Goal: Use online tool/utility: Use online tool/utility

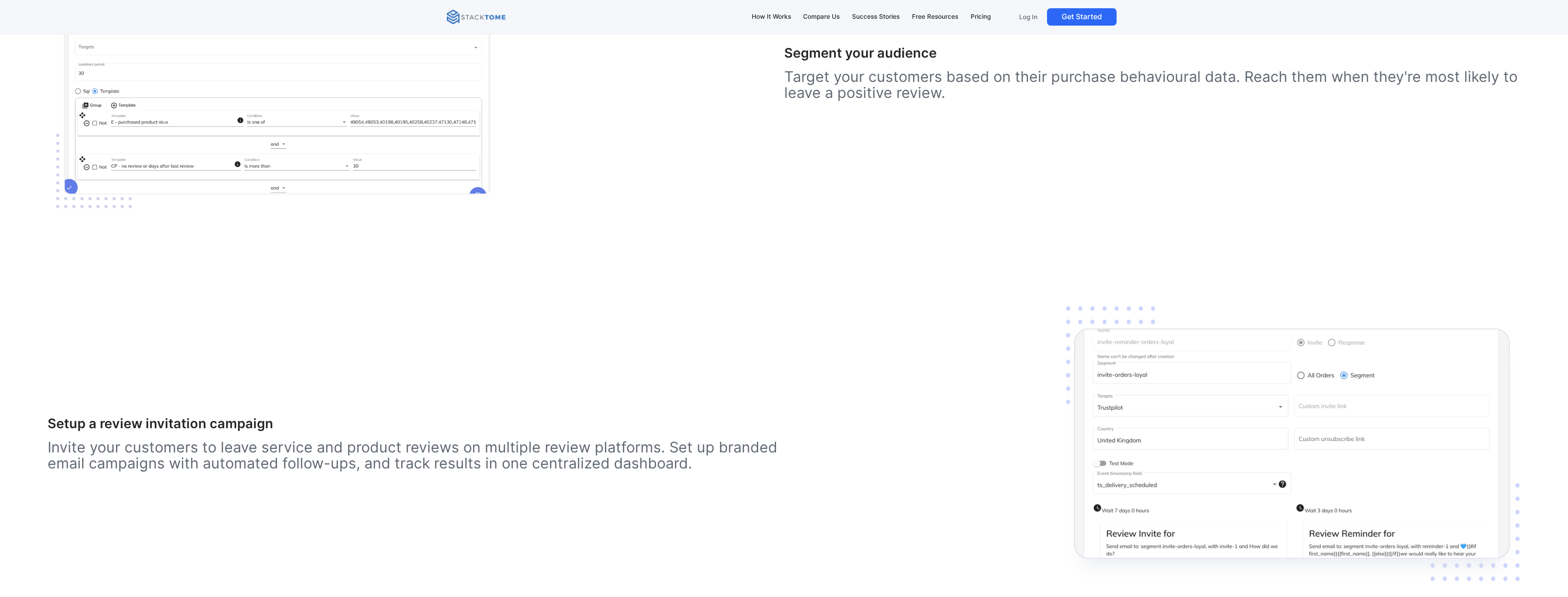
click at [1501, 76] on p "Target your customers based on their purchase behavioural data. Reach them when…" at bounding box center [1152, 84] width 737 height 32
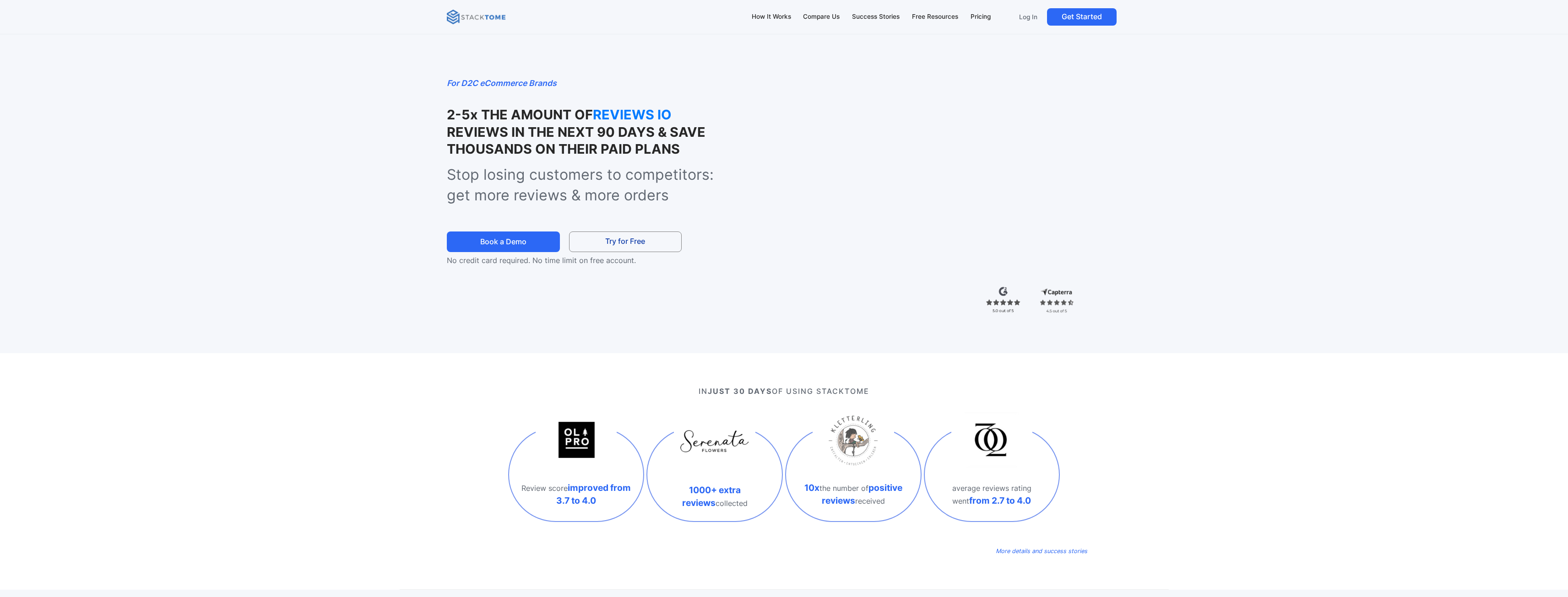
click at [1392, 254] on div "For D2C eCommerce Brands 2-5x THE AMOUNT OF REVIEWS IO REVIEWS IN THE NEXT 90 D…" at bounding box center [784, 176] width 1568 height 353
click at [22, 469] on div "IN JUST 30 DAYS OF USING STACKTOME Review score improved from 3.7 to 4.0 1000+ …" at bounding box center [784, 471] width 1568 height 237
click at [1528, 298] on div "For D2C eCommerce Brands 2-5x THE AMOUNT OF YOTPO REVIEWS IN THE NEXT 90 DAYS &…" at bounding box center [784, 176] width 1568 height 353
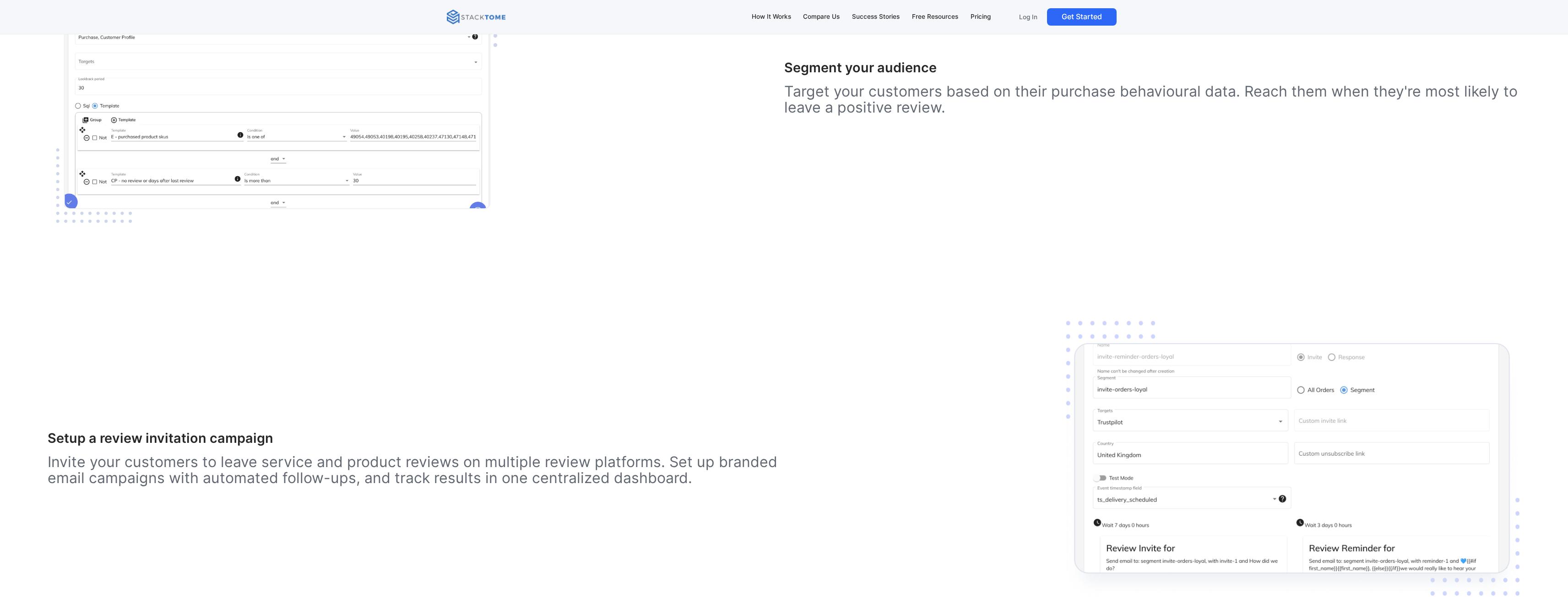
scroll to position [1693, 0]
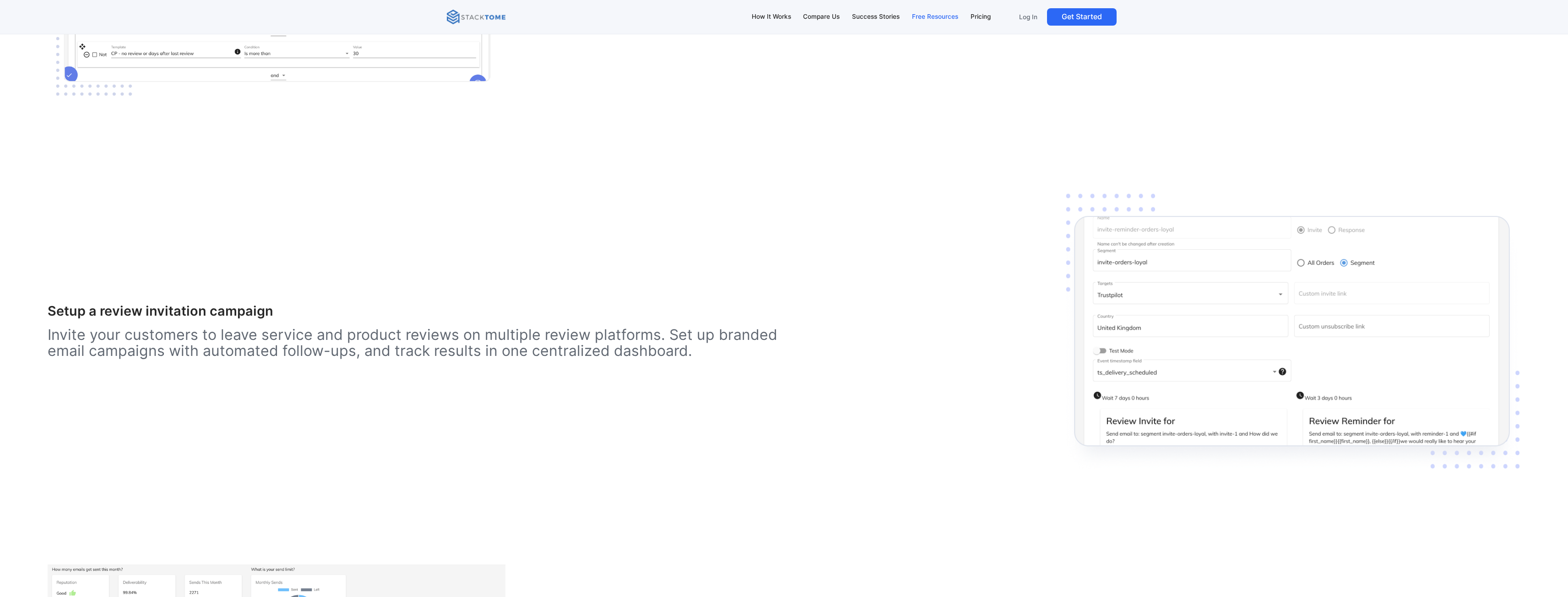
click at [932, 20] on div "Free Resources" at bounding box center [935, 17] width 46 height 10
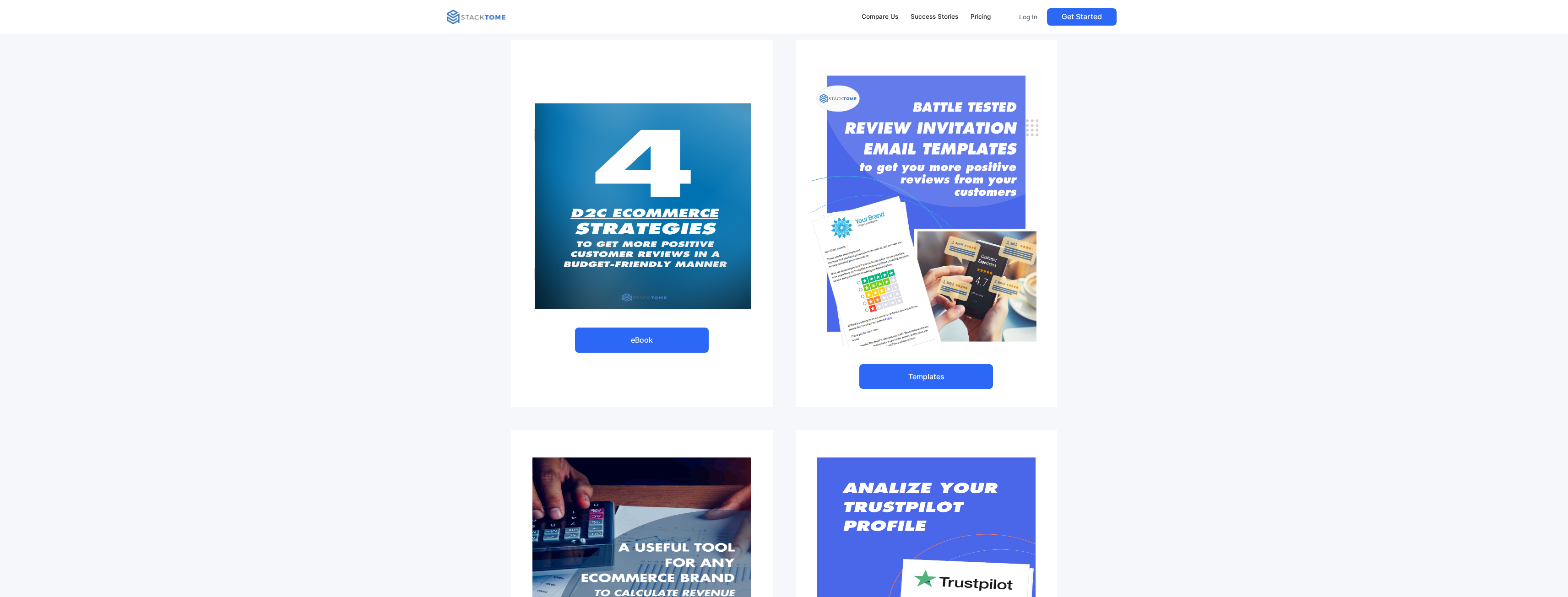
scroll to position [320, 0]
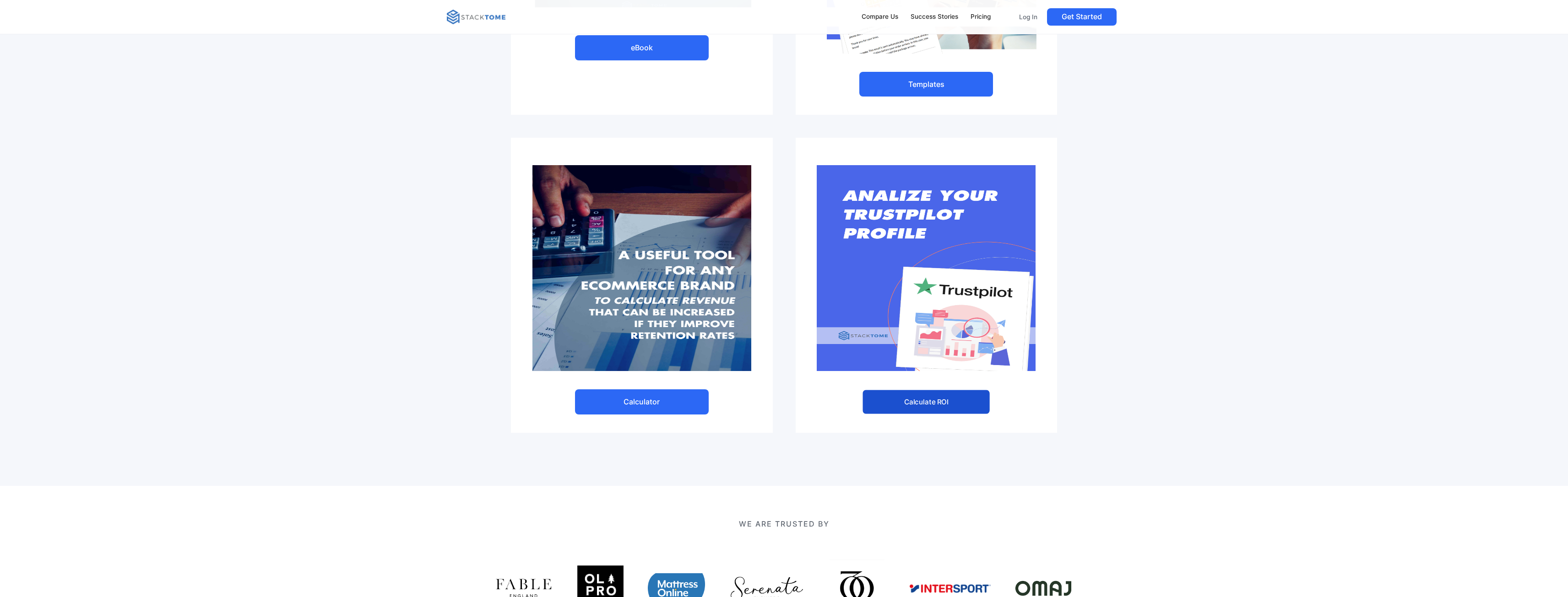
click at [946, 397] on link "Calculate ROI" at bounding box center [925, 402] width 127 height 24
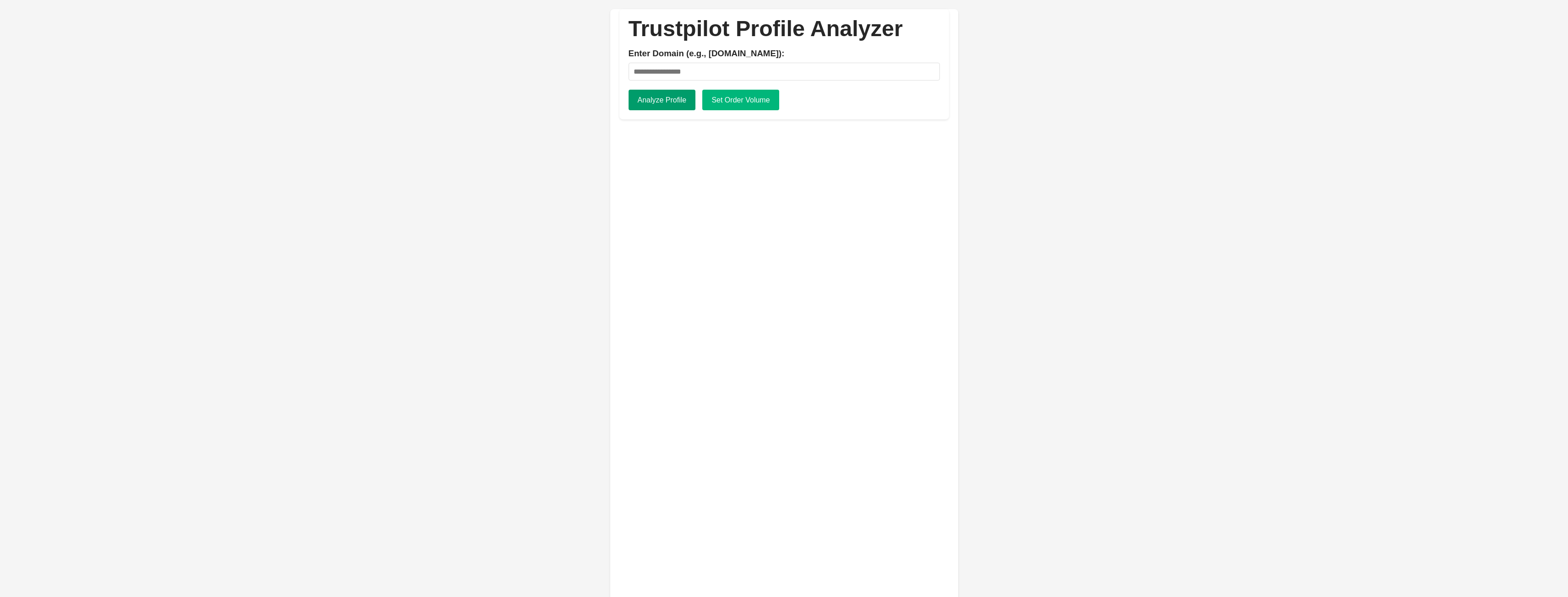
click at [658, 97] on button "Analyze Profile" at bounding box center [662, 100] width 67 height 21
click at [696, 80] on input "Enter Domain (e.g., apple.com):" at bounding box center [784, 71] width 311 height 18
type input "**********"
click at [663, 99] on button "Analyze Profile" at bounding box center [662, 100] width 67 height 21
